Goal: Find specific page/section: Find specific page/section

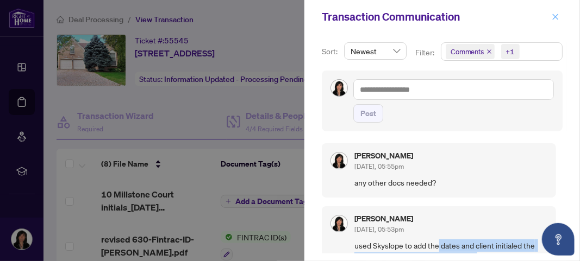
click at [556, 18] on icon "close" at bounding box center [555, 17] width 8 height 8
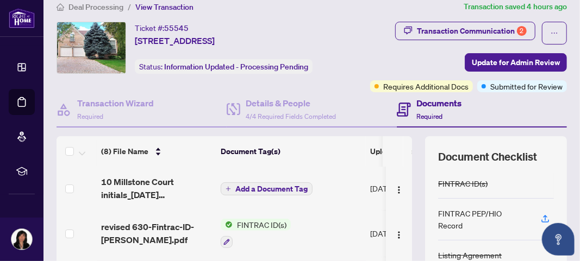
scroll to position [5, 0]
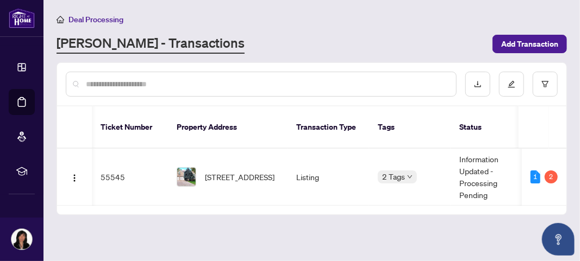
scroll to position [0, 457]
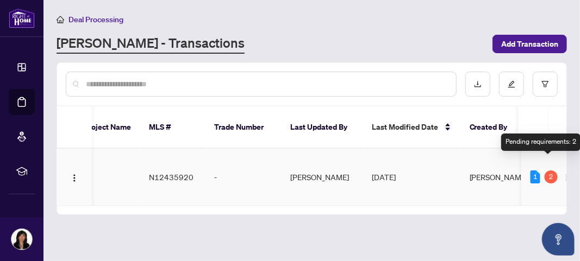
click at [548, 171] on div "2" at bounding box center [550, 177] width 13 height 13
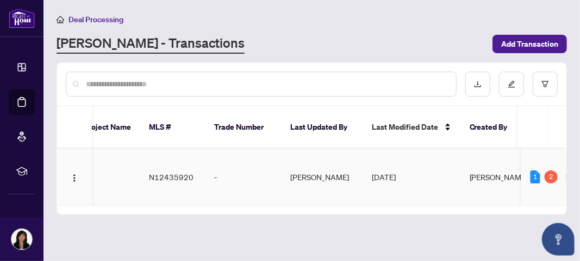
click at [531, 171] on div "1" at bounding box center [535, 177] width 10 height 13
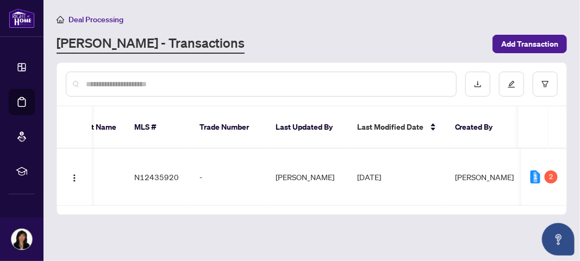
scroll to position [0, 540]
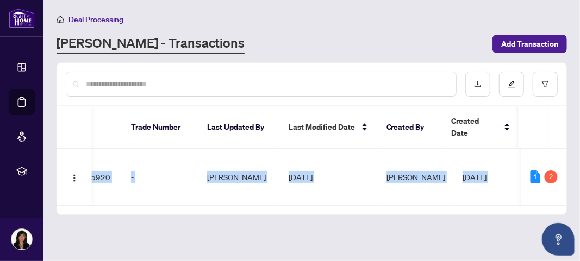
drag, startPoint x: 518, startPoint y: 191, endPoint x: 561, endPoint y: 169, distance: 47.4
click at [570, 190] on main "Deal Processing [PERSON_NAME] - Transactions Add Transaction Ticket Number Prop…" at bounding box center [311, 130] width 536 height 261
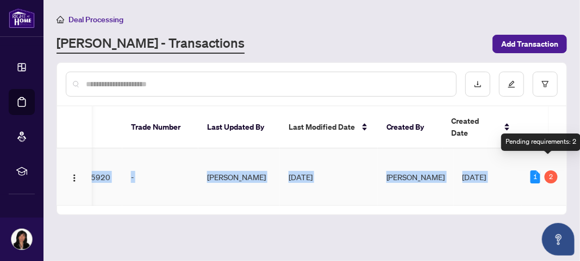
click at [551, 171] on div "2" at bounding box center [550, 177] width 13 height 13
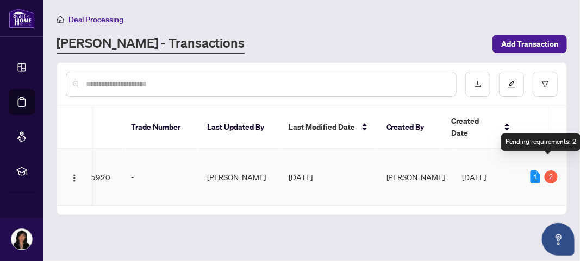
click at [549, 171] on div "2" at bounding box center [550, 177] width 13 height 13
